Goal: Task Accomplishment & Management: Manage account settings

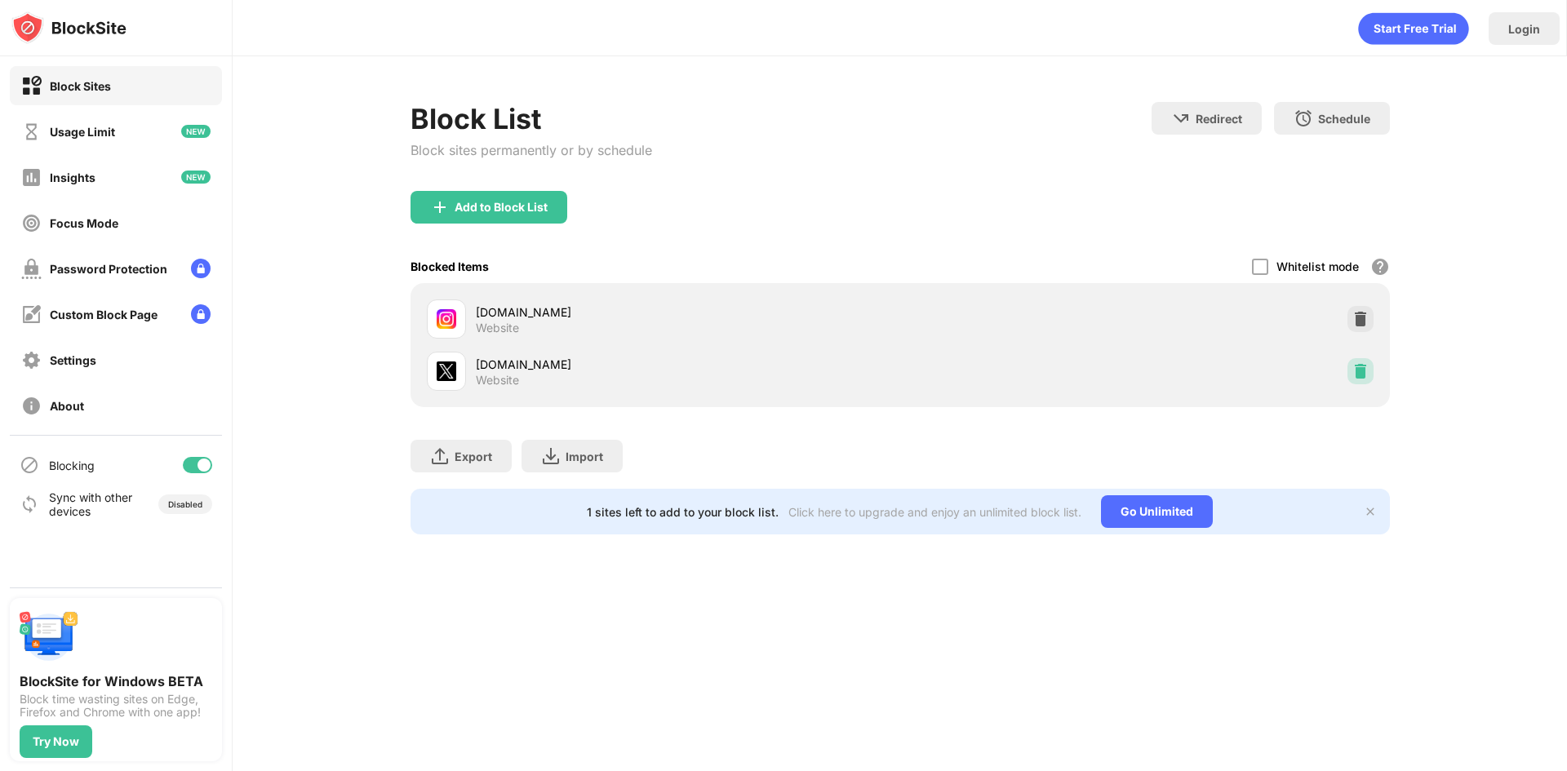
click at [1351, 375] on div at bounding box center [1360, 371] width 26 height 26
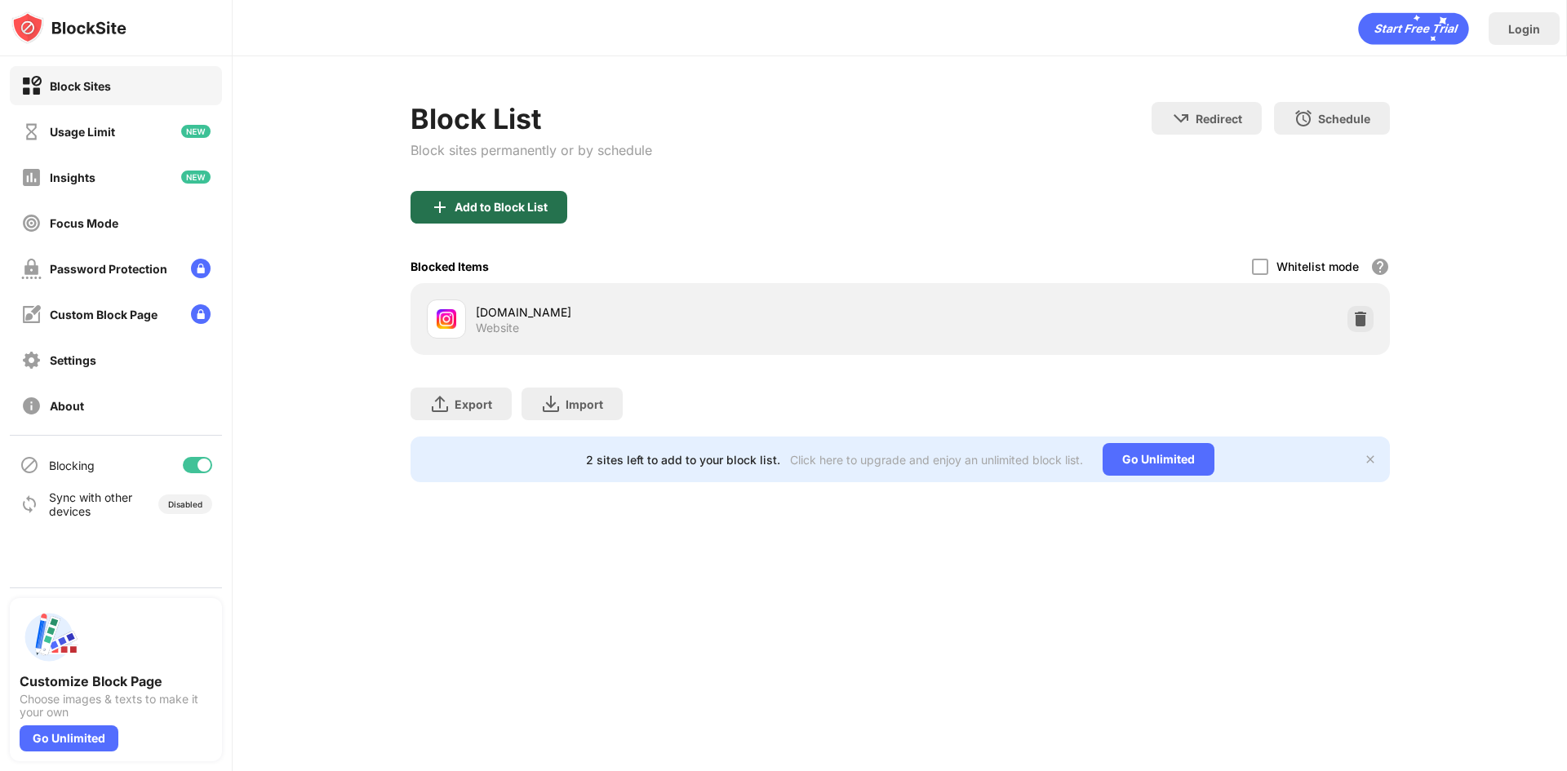
click at [476, 193] on div "Add to Block List" at bounding box center [489, 207] width 157 height 33
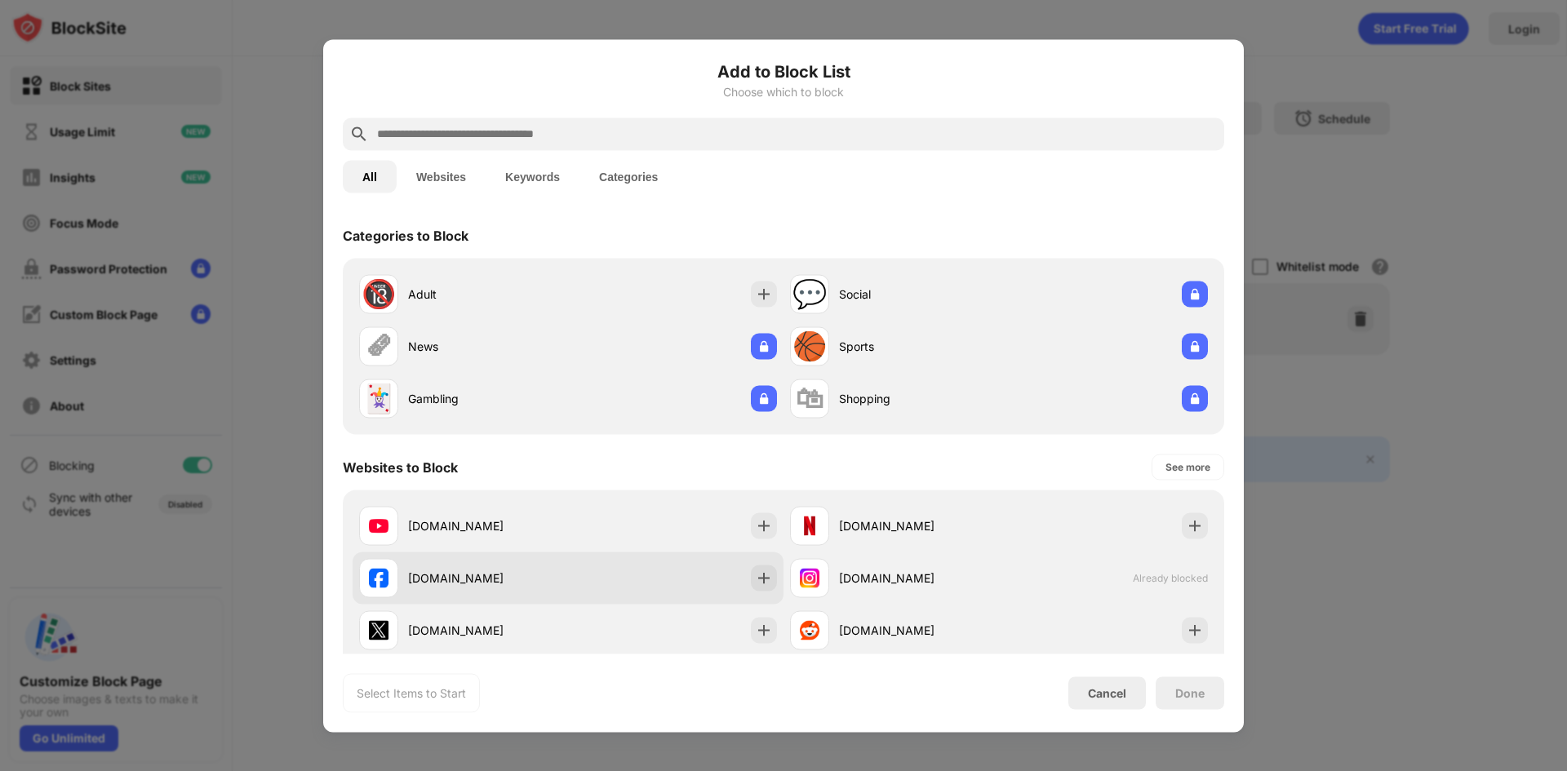
click at [596, 594] on div "facebook.com" at bounding box center [568, 578] width 431 height 52
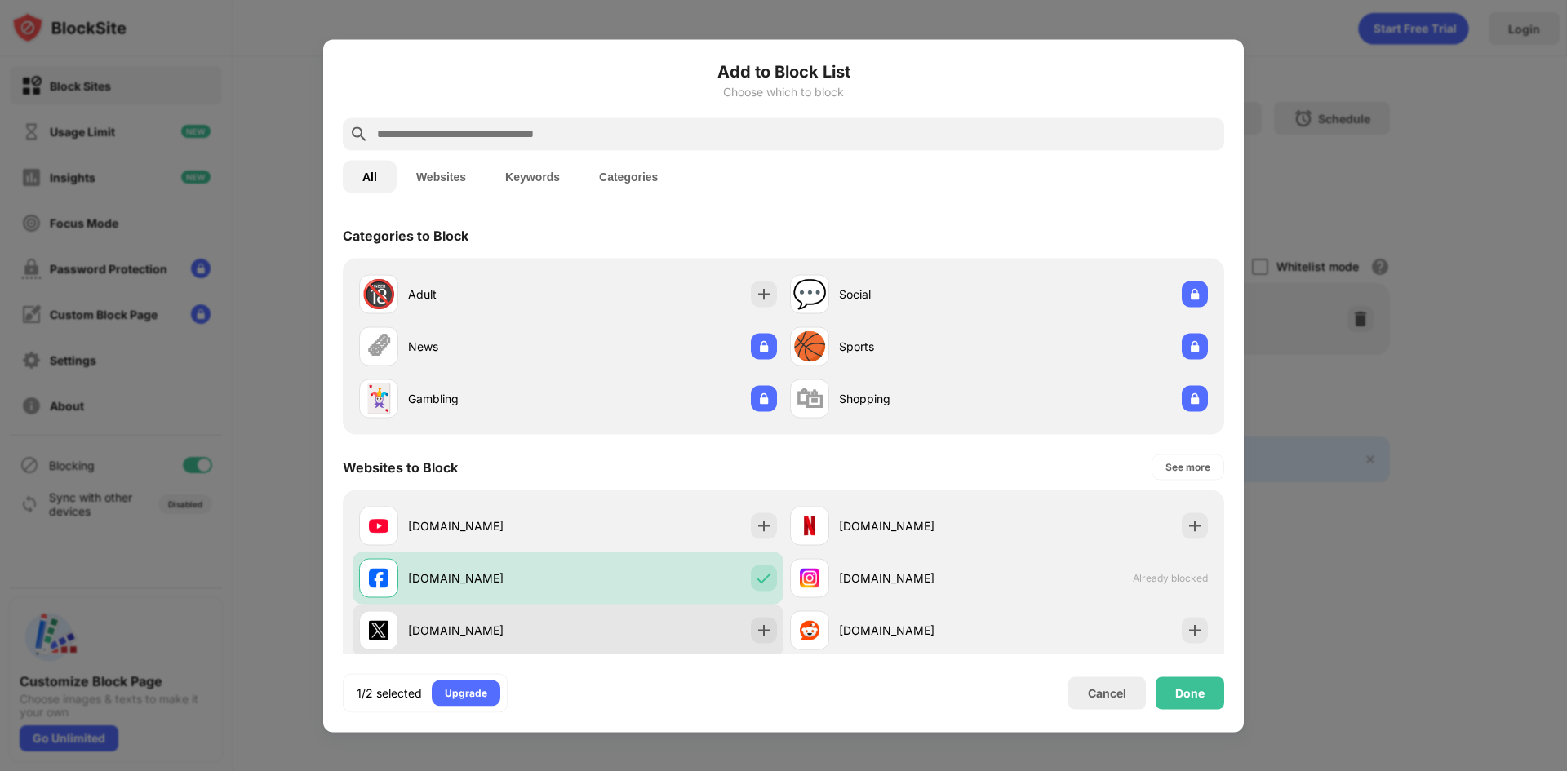
click at [595, 628] on div "[DOMAIN_NAME]" at bounding box center [568, 630] width 431 height 52
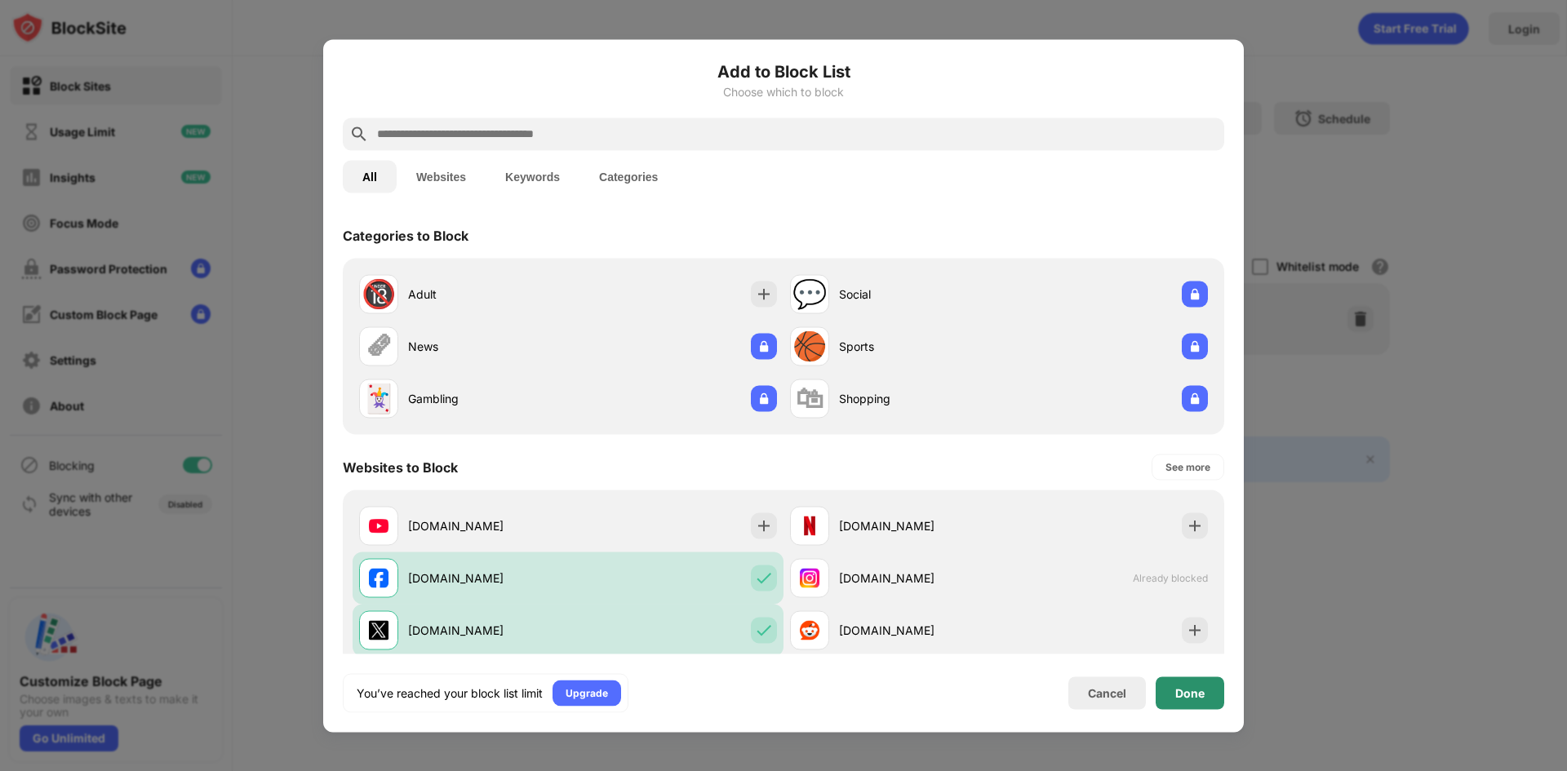
click at [1216, 701] on div "Done" at bounding box center [1190, 693] width 69 height 33
